Goal: Task Accomplishment & Management: Manage account settings

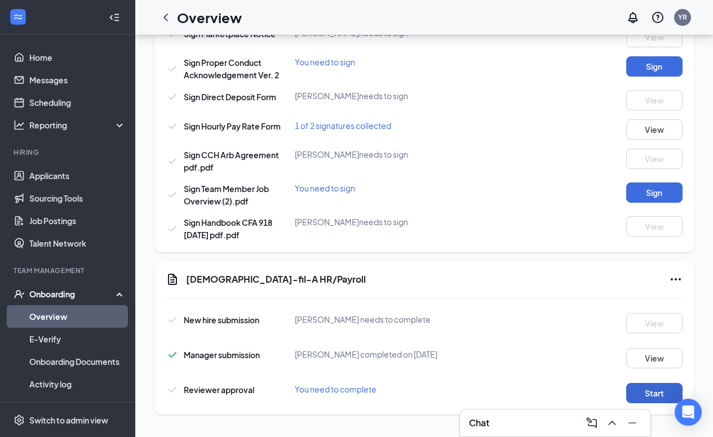
scroll to position [682, 0]
click at [647, 395] on button "Start" at bounding box center [654, 393] width 56 height 20
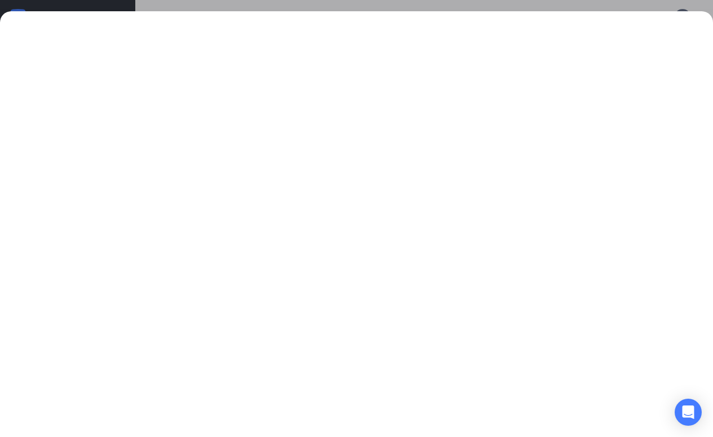
scroll to position [0, 0]
click at [149, 5] on div at bounding box center [356, 218] width 713 height 437
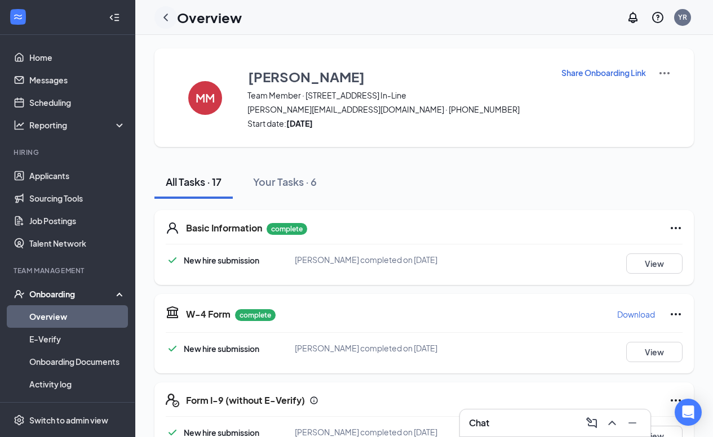
click at [167, 13] on icon "ChevronLeft" at bounding box center [166, 18] width 14 height 14
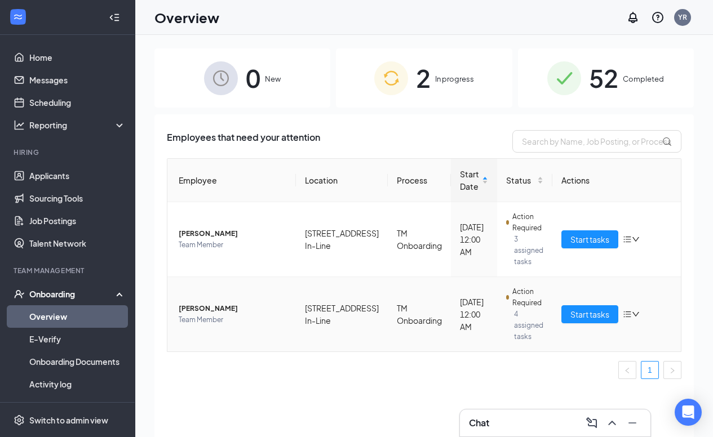
click at [231, 309] on span "[PERSON_NAME]" at bounding box center [233, 308] width 108 height 11
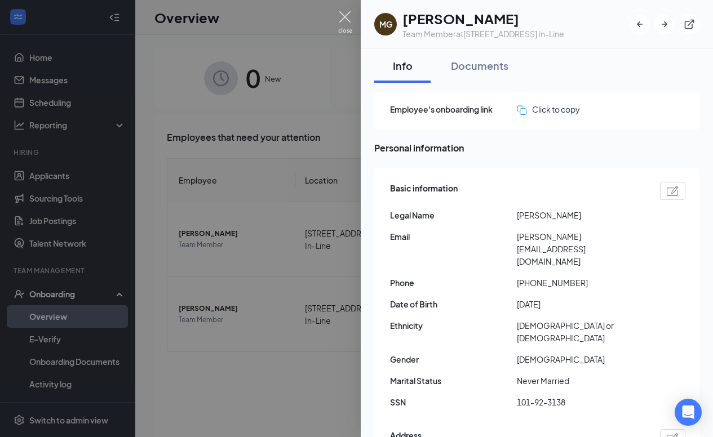
click at [345, 16] on img at bounding box center [345, 22] width 14 height 22
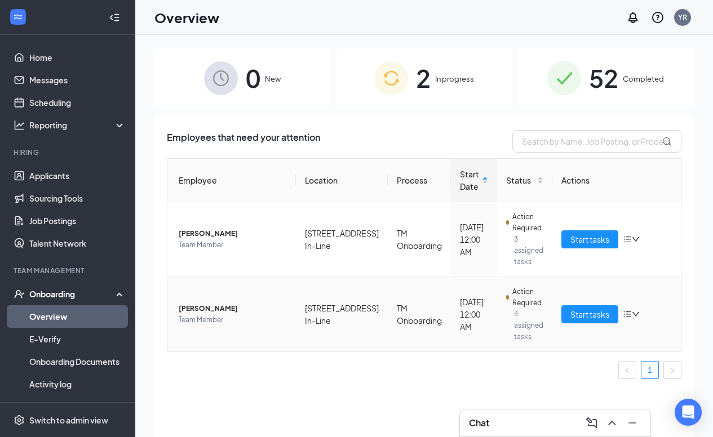
drag, startPoint x: 176, startPoint y: 307, endPoint x: 268, endPoint y: 306, distance: 91.3
click at [268, 306] on td "[PERSON_NAME] Team Member" at bounding box center [231, 314] width 128 height 74
click at [509, 417] on div "Chat" at bounding box center [555, 423] width 172 height 18
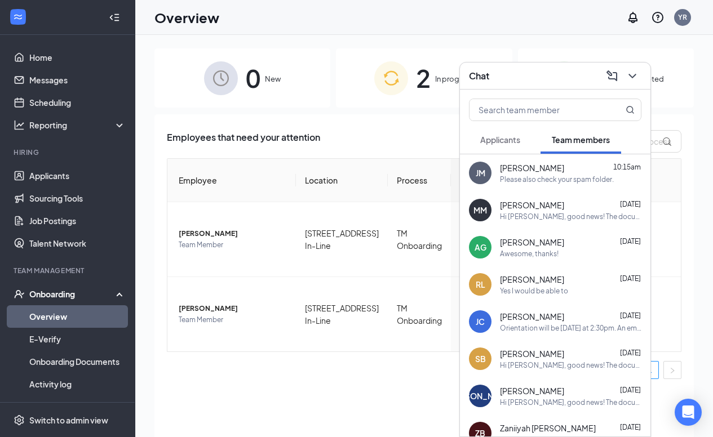
click at [512, 143] on span "Applicants" at bounding box center [500, 140] width 40 height 10
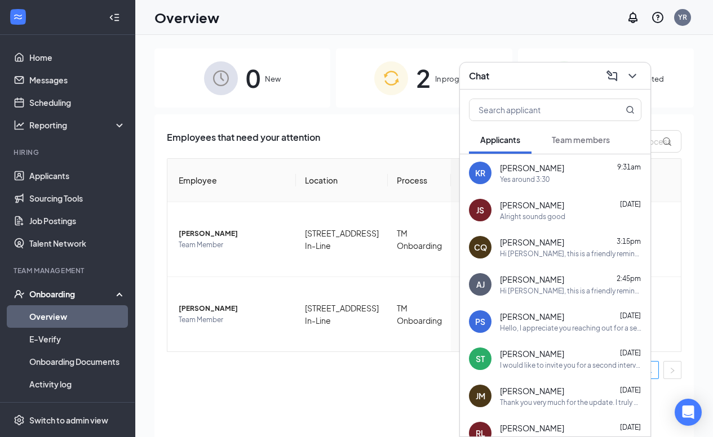
scroll to position [46, 0]
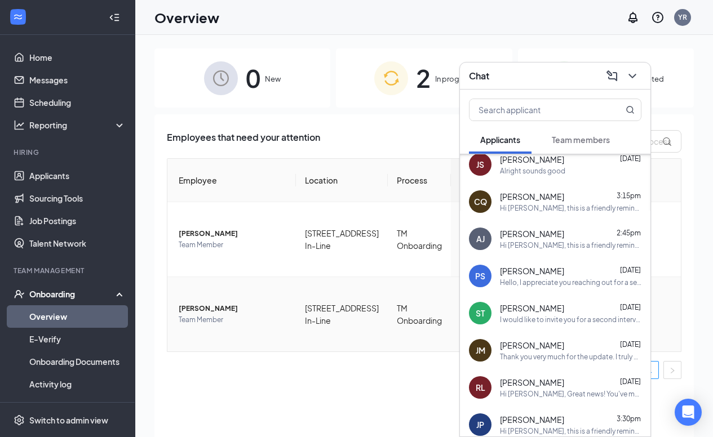
click at [216, 309] on span "[PERSON_NAME]" at bounding box center [233, 308] width 108 height 11
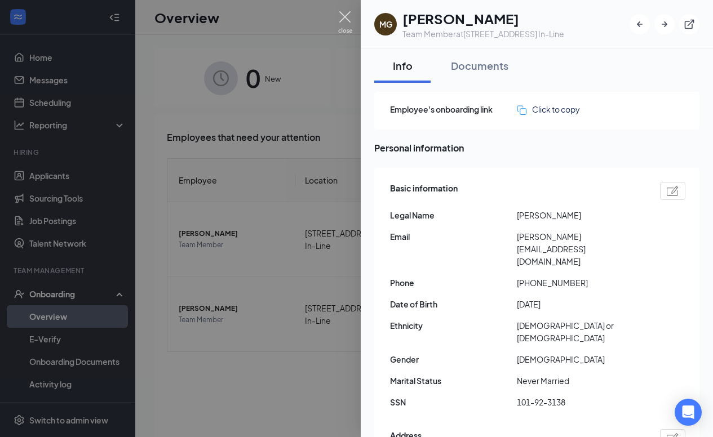
click at [344, 14] on img at bounding box center [345, 22] width 14 height 22
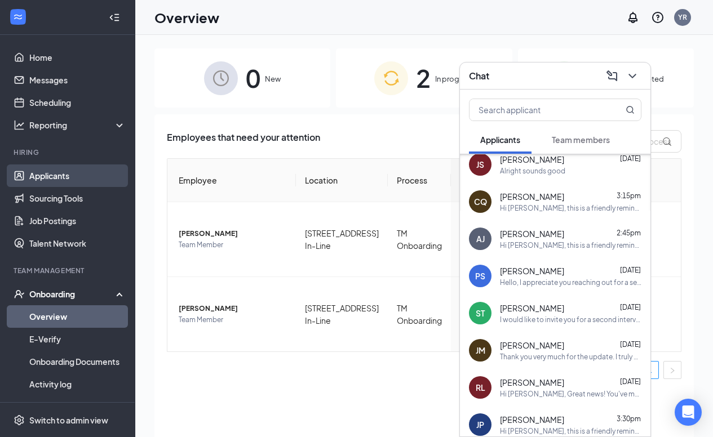
click at [57, 175] on link "Applicants" at bounding box center [77, 176] width 96 height 23
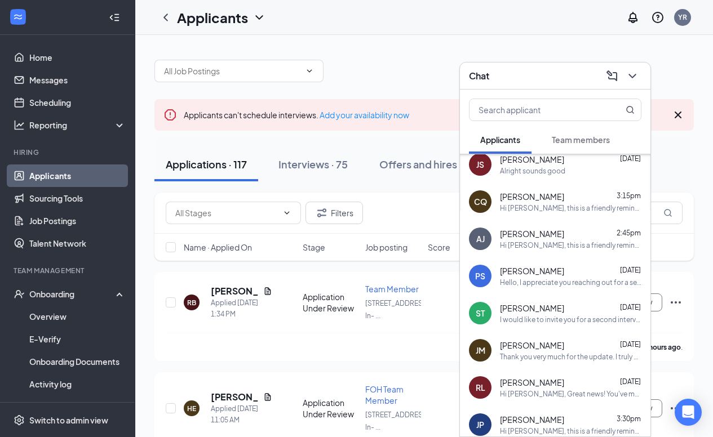
click at [632, 79] on icon "ChevronDown" at bounding box center [632, 76] width 14 height 14
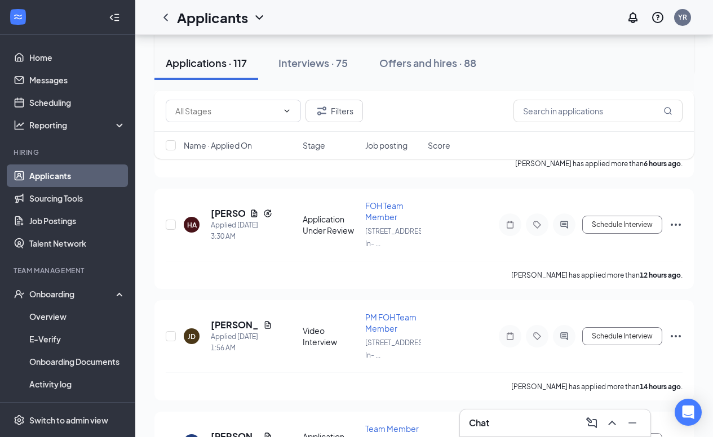
scroll to position [400, 0]
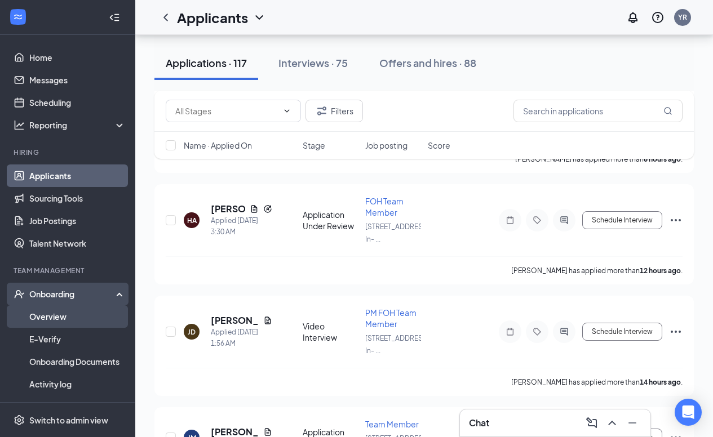
click at [45, 319] on link "Overview" at bounding box center [77, 316] width 96 height 23
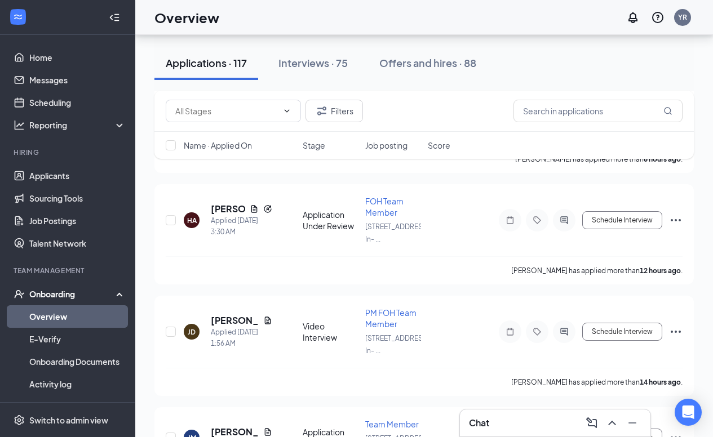
scroll to position [51, 0]
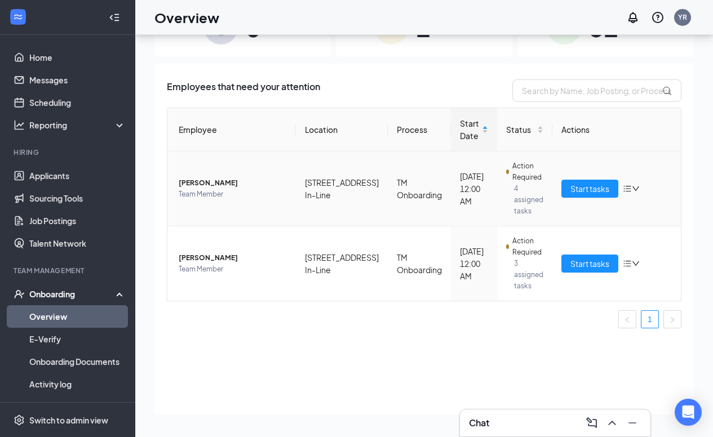
click at [224, 181] on span "[PERSON_NAME]" at bounding box center [233, 182] width 108 height 11
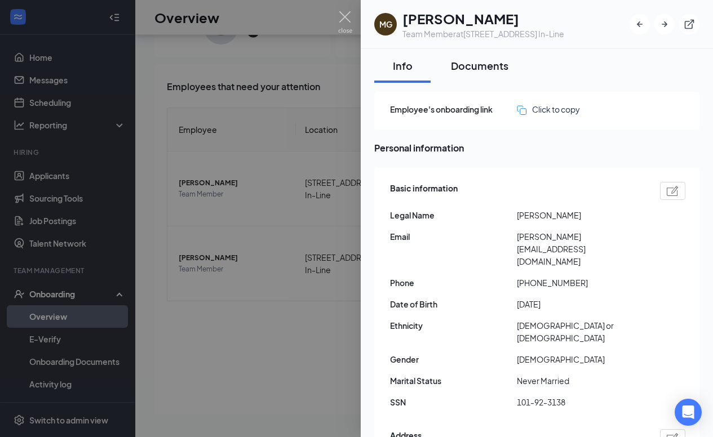
click at [477, 64] on div "Documents" at bounding box center [479, 66] width 57 height 14
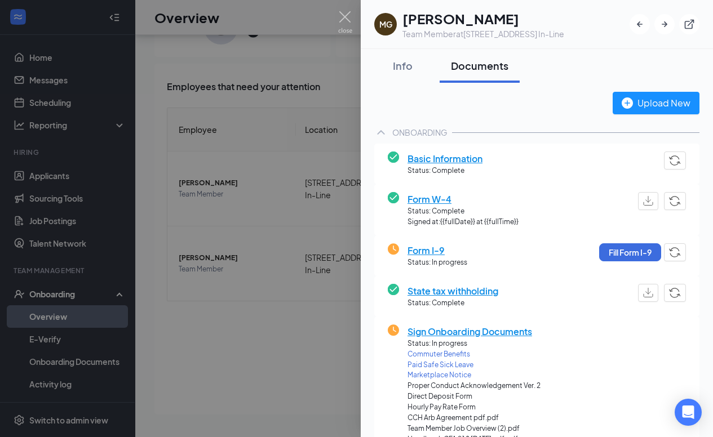
click at [437, 197] on span "Form W-4" at bounding box center [462, 199] width 111 height 14
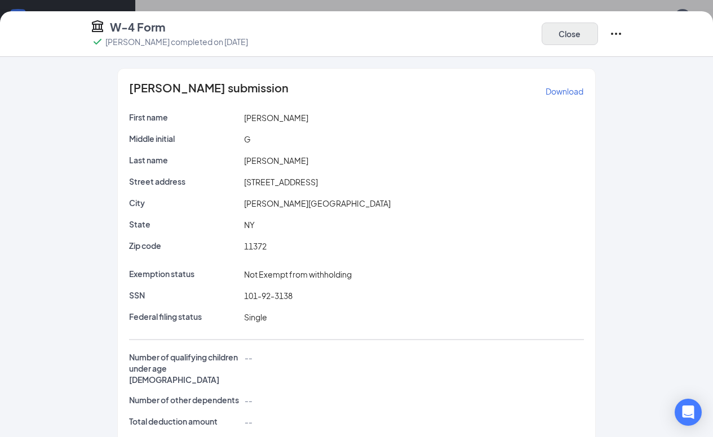
click at [575, 39] on button "Close" at bounding box center [569, 34] width 56 height 23
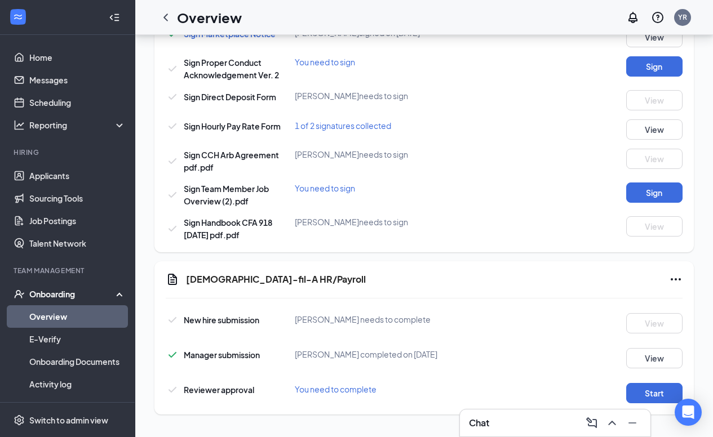
scroll to position [682, 0]
click at [656, 394] on button "Start" at bounding box center [654, 393] width 56 height 20
